Goal: Navigation & Orientation: Find specific page/section

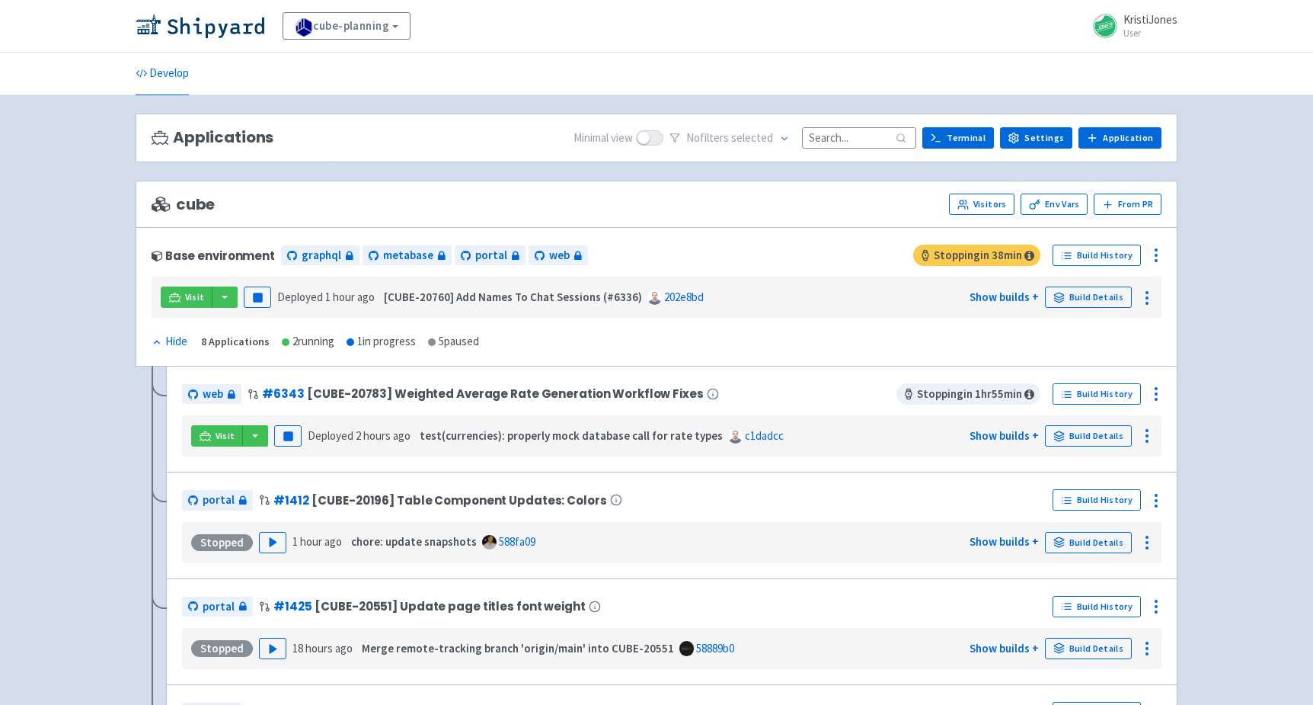
scroll to position [460, 0]
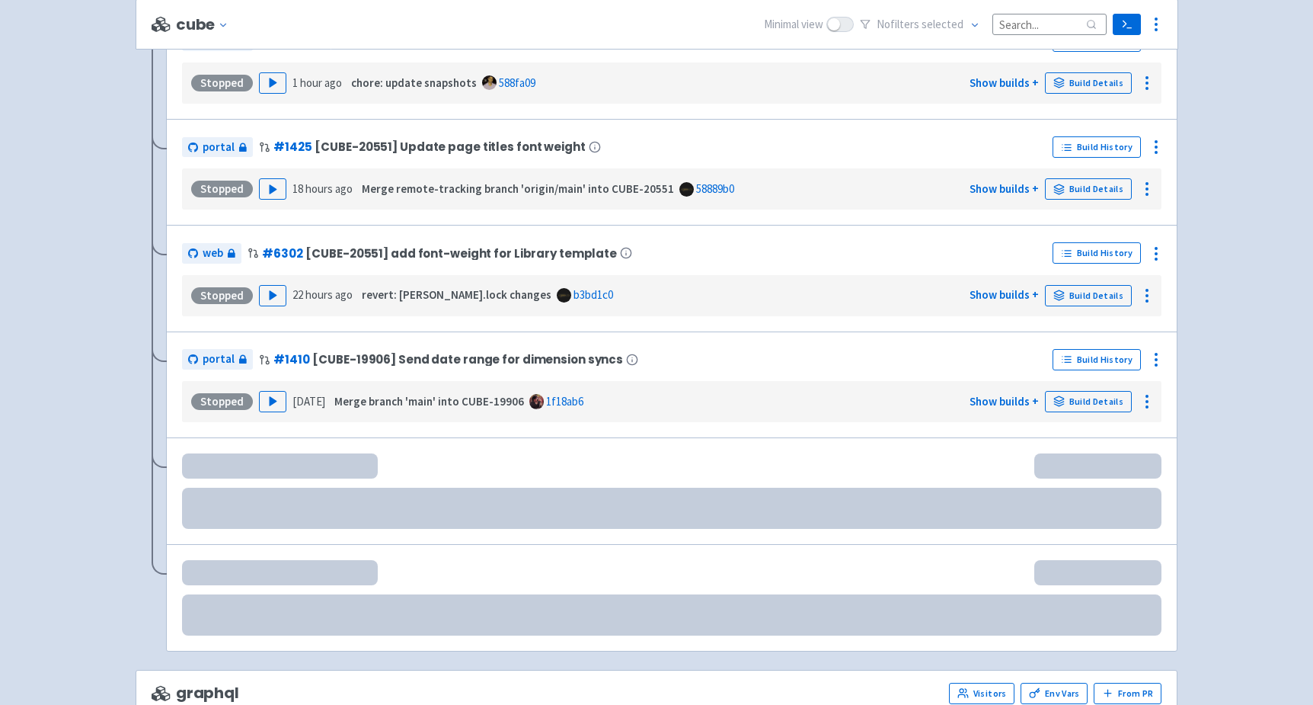
scroll to position [460, 0]
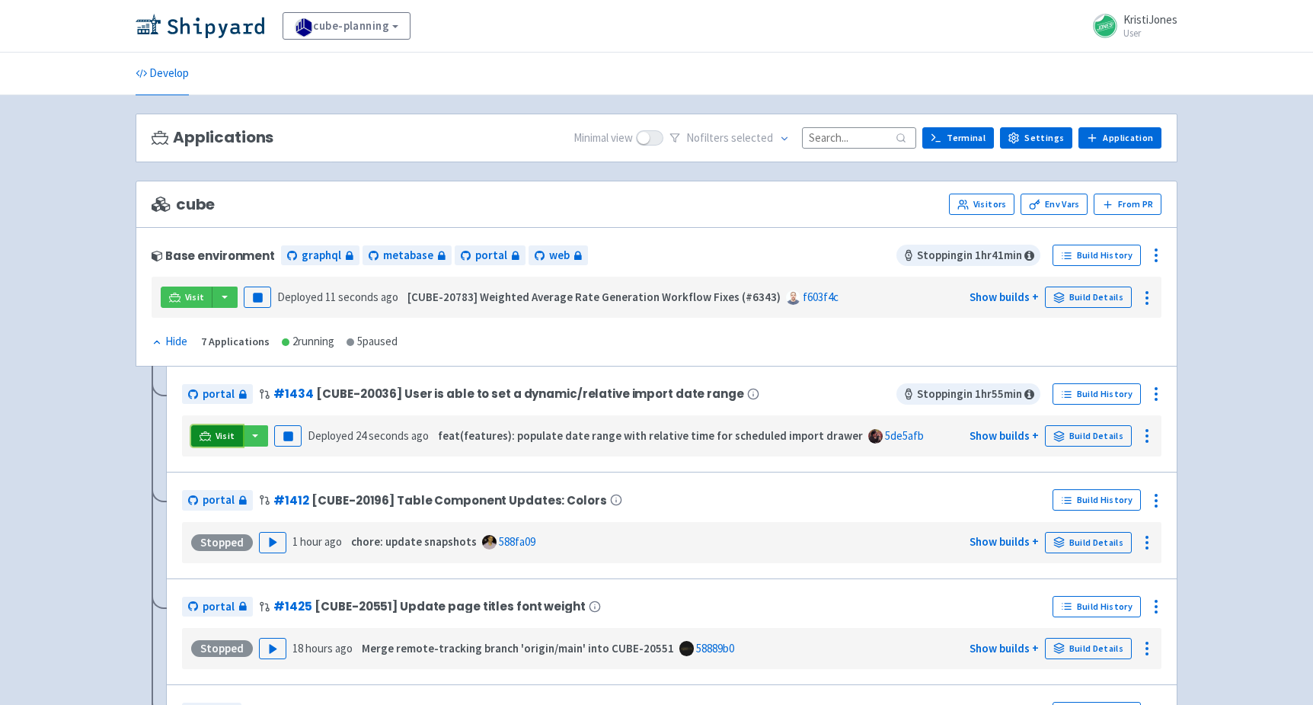
click at [209, 439] on icon at bounding box center [205, 440] width 12 height 2
